Goal: Book appointment/travel/reservation

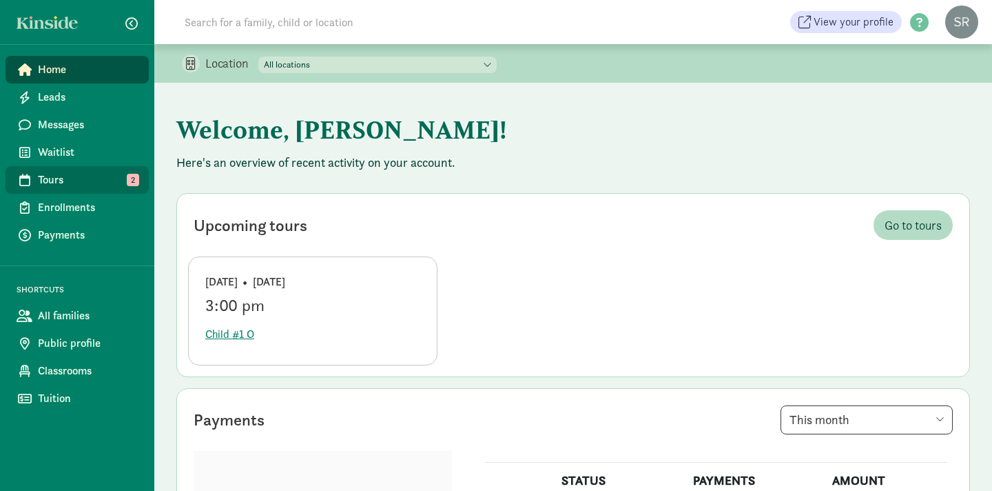
click at [57, 180] on span "Tours" at bounding box center [88, 180] width 100 height 17
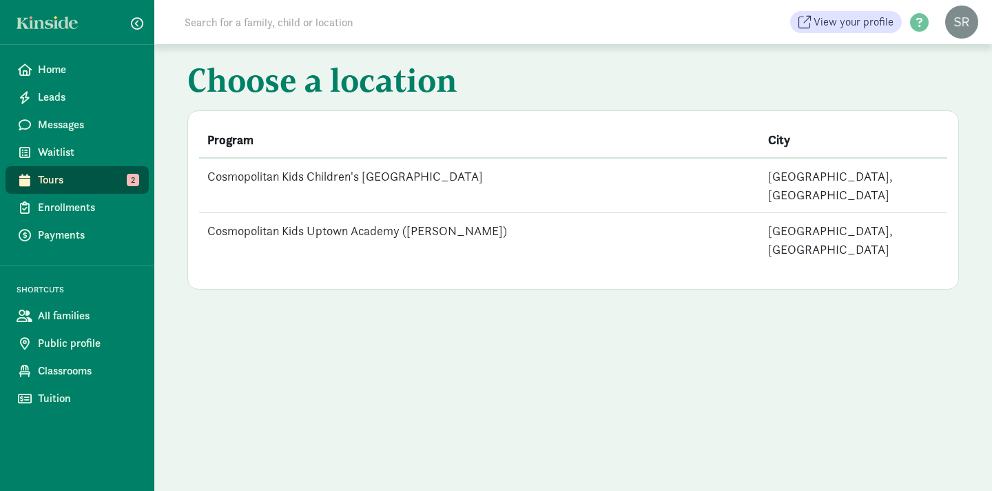
click at [426, 213] on td "Cosmopolitan Kids Uptown Academy ([PERSON_NAME])" at bounding box center [479, 240] width 561 height 54
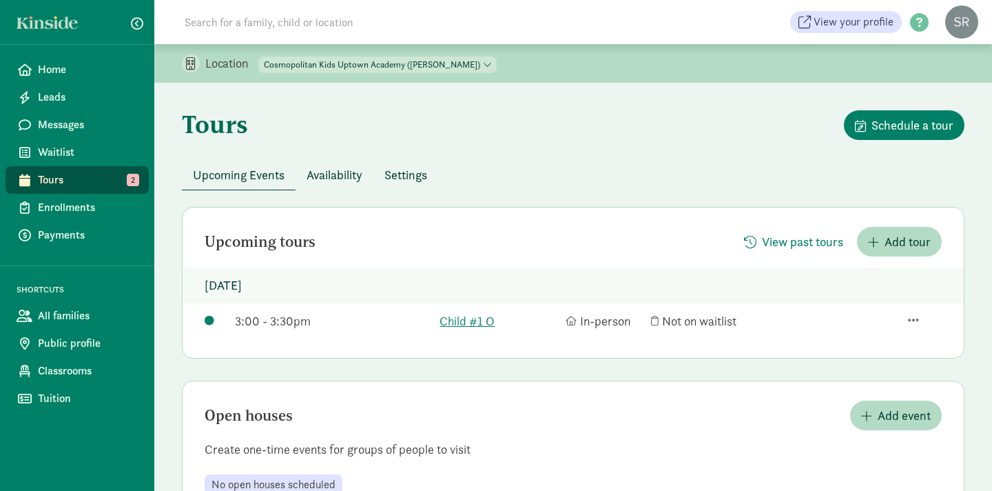
scroll to position [52, 0]
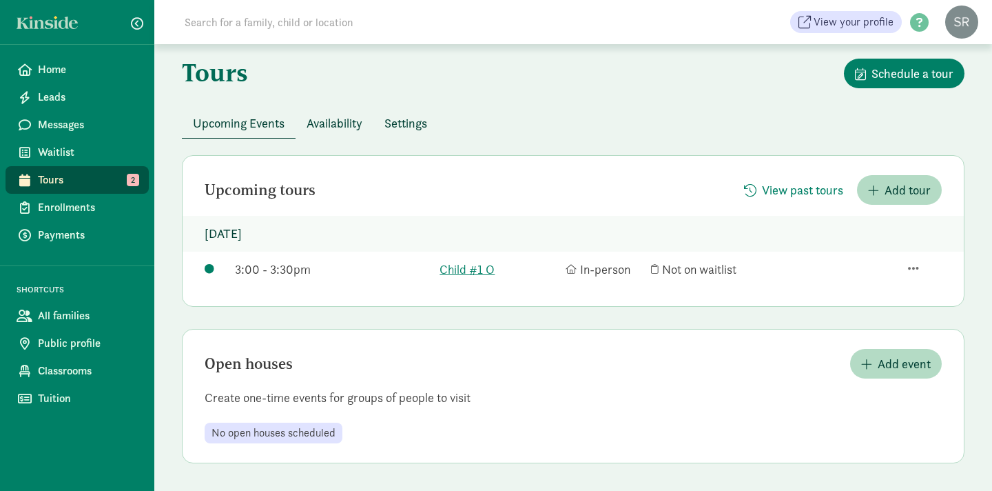
click at [335, 125] on span "Availability" at bounding box center [335, 123] width 56 height 19
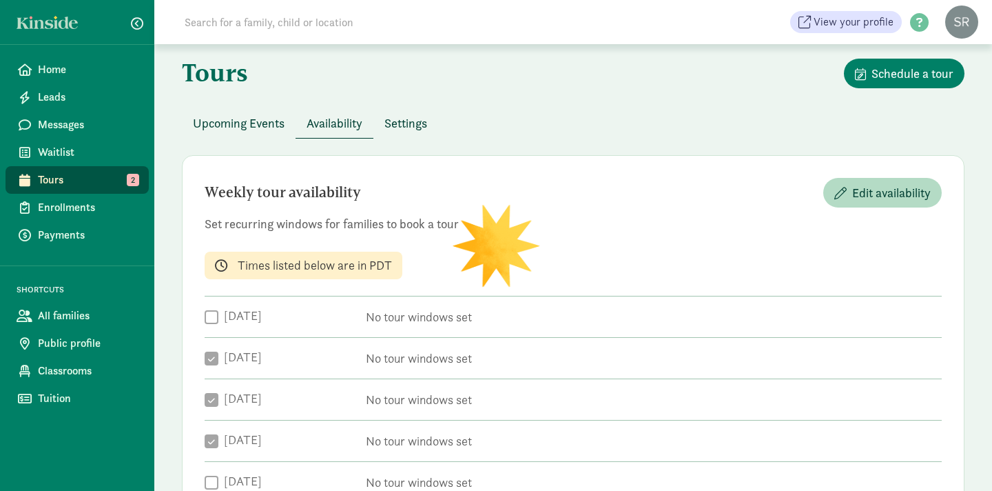
checkbox input "true"
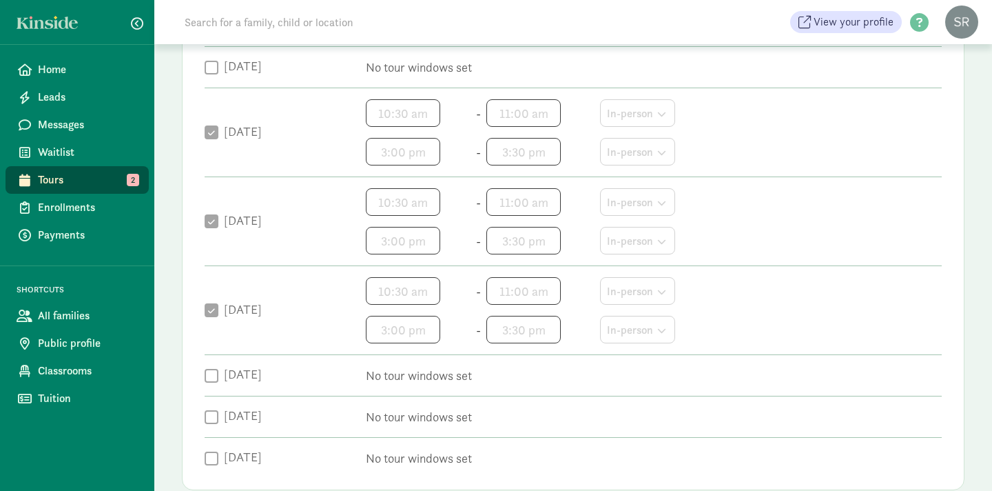
scroll to position [502, 0]
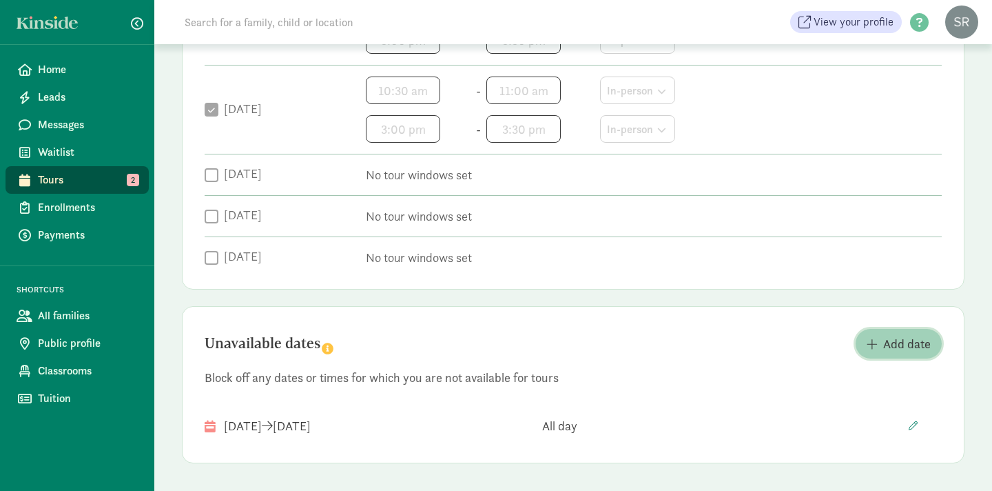
click at [888, 342] on span "Add date" at bounding box center [907, 343] width 48 height 19
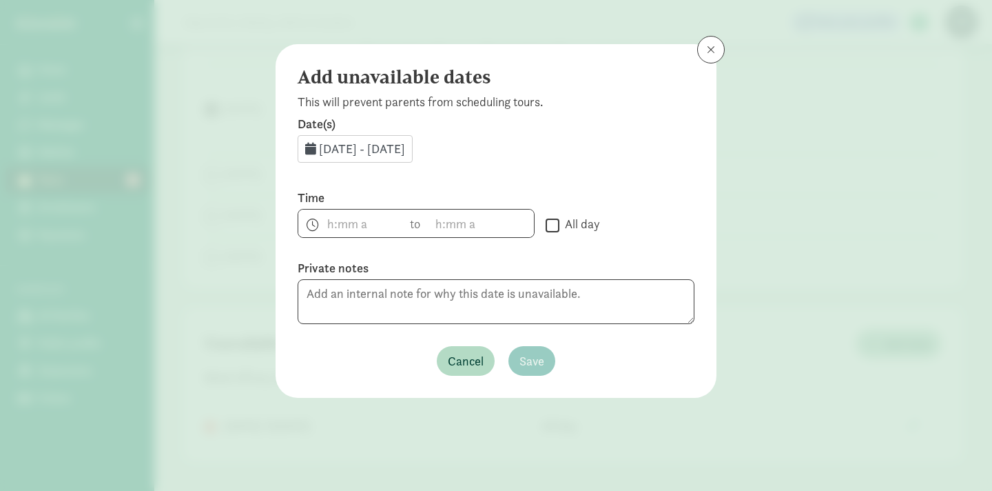
click at [405, 148] on span "Aug 29, 2025 - Aug 31, 2025" at bounding box center [362, 149] width 86 height 16
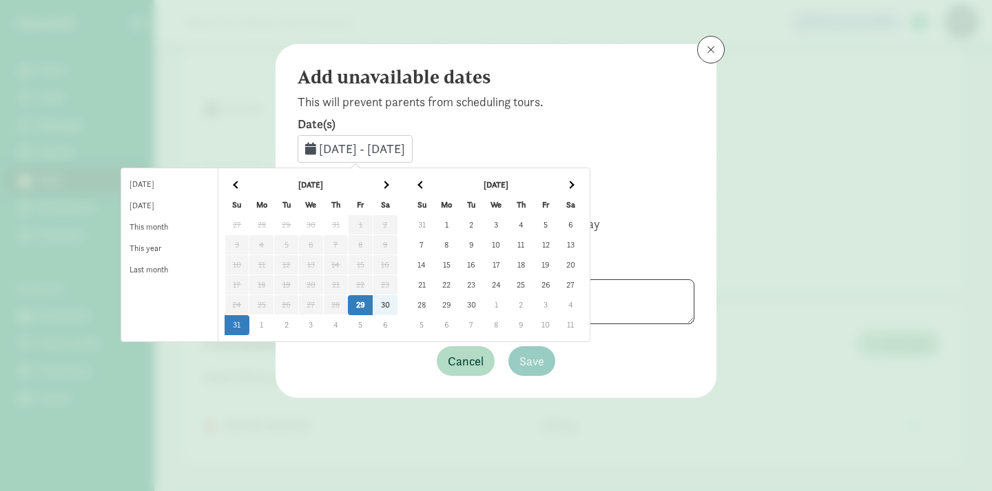
click at [533, 223] on td "4" at bounding box center [521, 225] width 25 height 20
click at [533, 225] on td "4" at bounding box center [521, 225] width 25 height 20
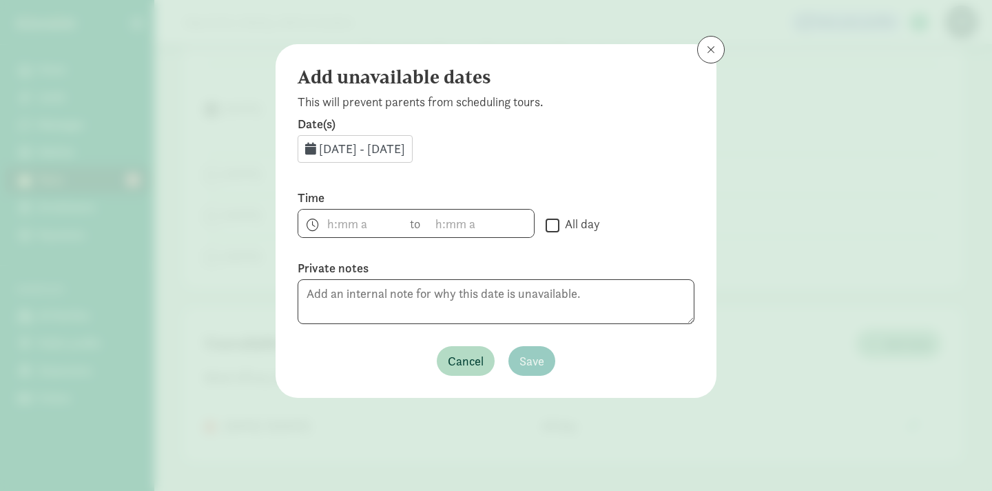
click at [554, 225] on input "All day" at bounding box center [553, 225] width 14 height 19
checkbox input "true"
click at [538, 367] on span "Save" at bounding box center [532, 360] width 25 height 19
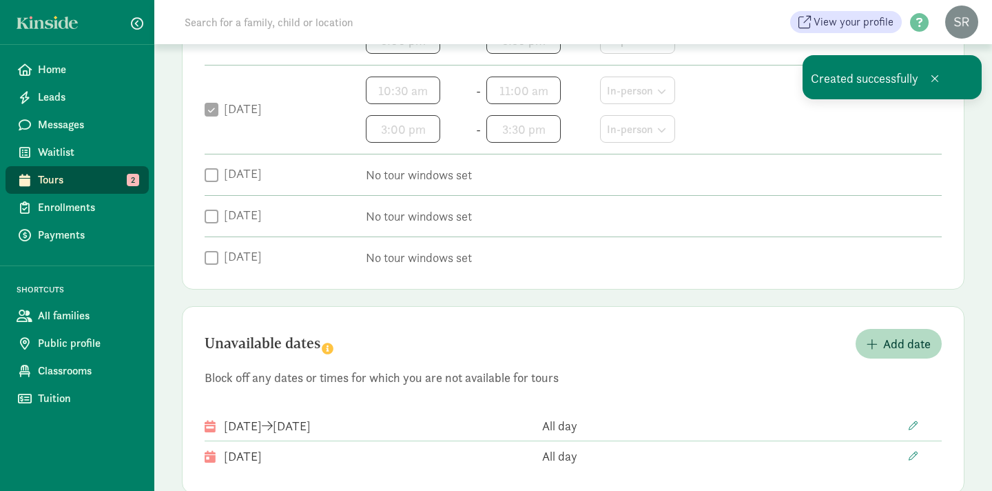
scroll to position [532, 0]
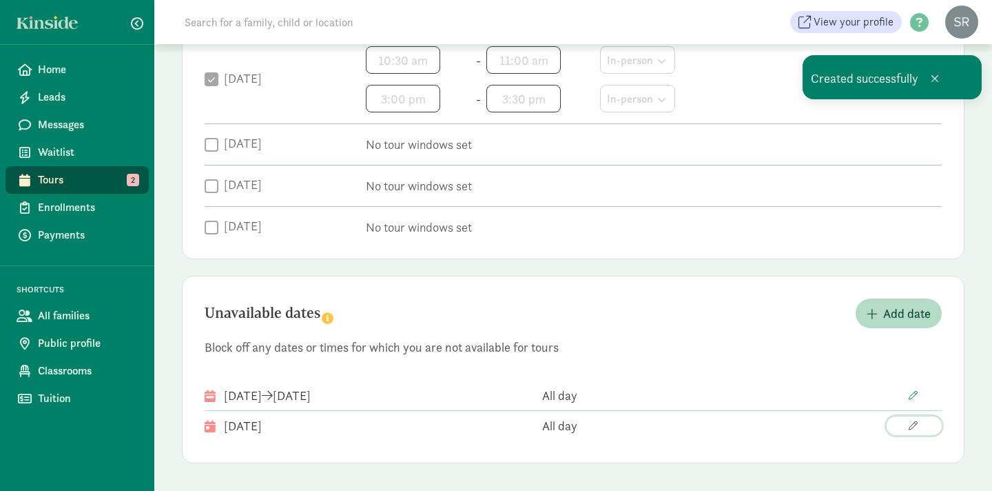
click at [910, 425] on span "button" at bounding box center [913, 425] width 9 height 9
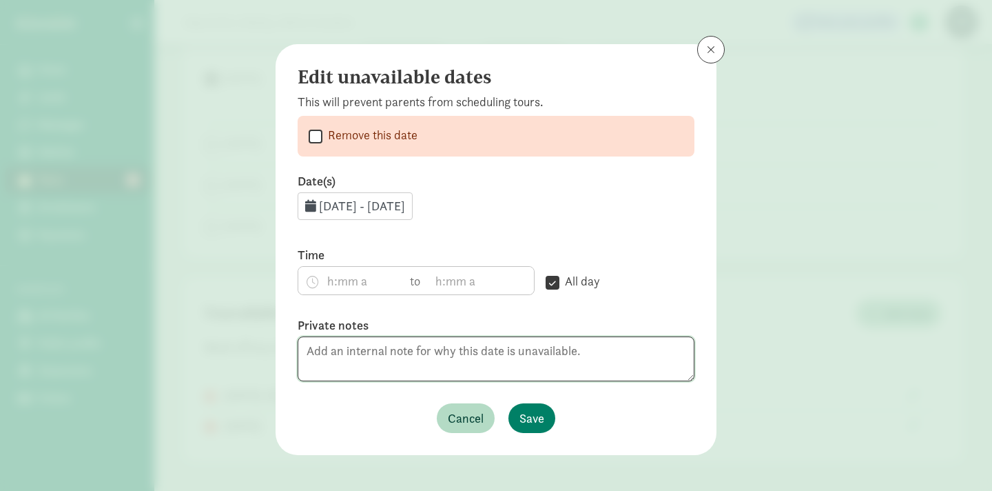
click at [402, 348] on textarea at bounding box center [496, 358] width 397 height 45
type textarea "Drive the bus"
click at [539, 416] on span "Save" at bounding box center [532, 418] width 25 height 19
